Goal: Information Seeking & Learning: Check status

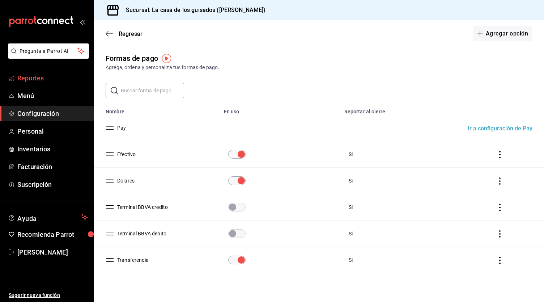
click at [36, 79] on span "Reportes" at bounding box center [52, 78] width 71 height 10
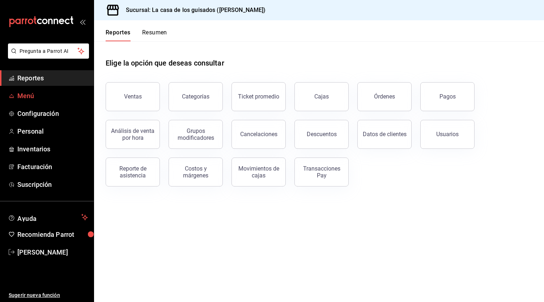
click at [38, 99] on span "Menú" at bounding box center [52, 96] width 71 height 10
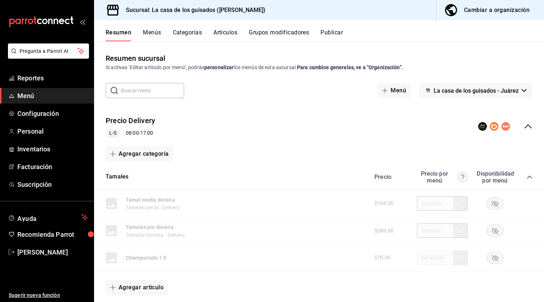
click at [528, 128] on div "Precio Delivery L-S 08:00 - 17:00" at bounding box center [319, 127] width 450 height 34
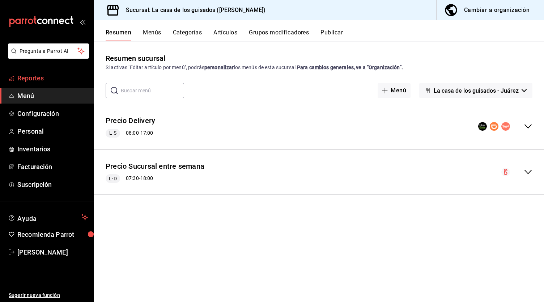
click at [47, 74] on span "Reportes" at bounding box center [52, 78] width 71 height 10
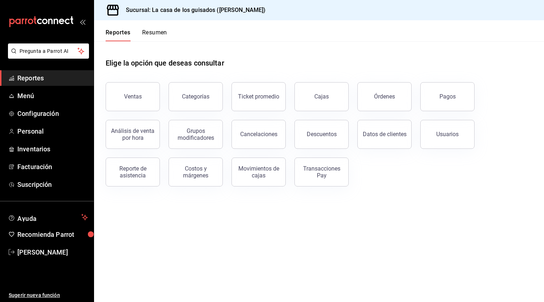
click at [162, 31] on button "Resumen" at bounding box center [154, 35] width 25 height 12
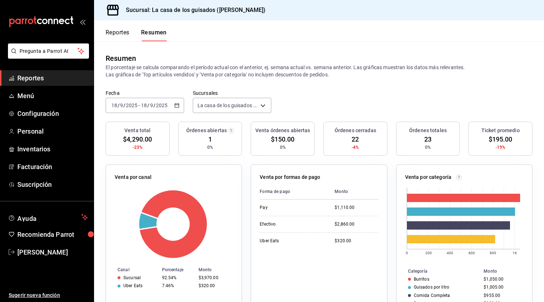
click at [122, 35] on button "Reportes" at bounding box center [118, 35] width 24 height 12
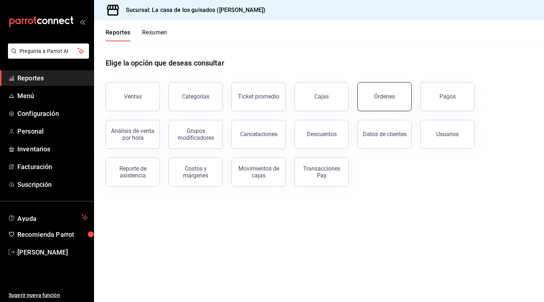
click at [402, 102] on button "Órdenes" at bounding box center [385, 96] width 54 height 29
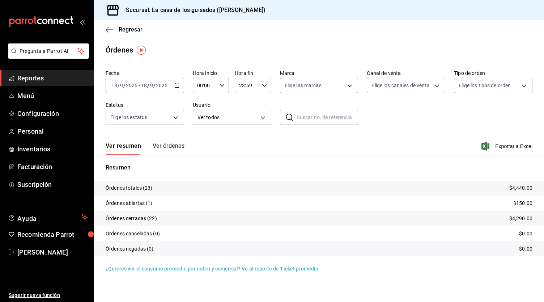
click at [172, 148] on button "Ver órdenes" at bounding box center [169, 148] width 32 height 12
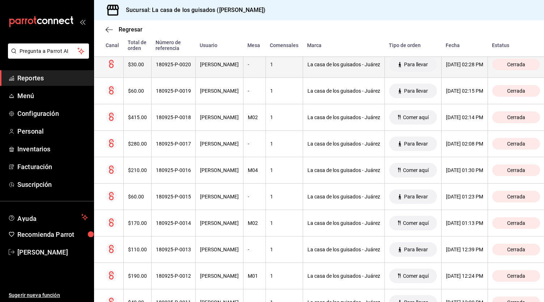
scroll to position [199, 0]
